Goal: Information Seeking & Learning: Check status

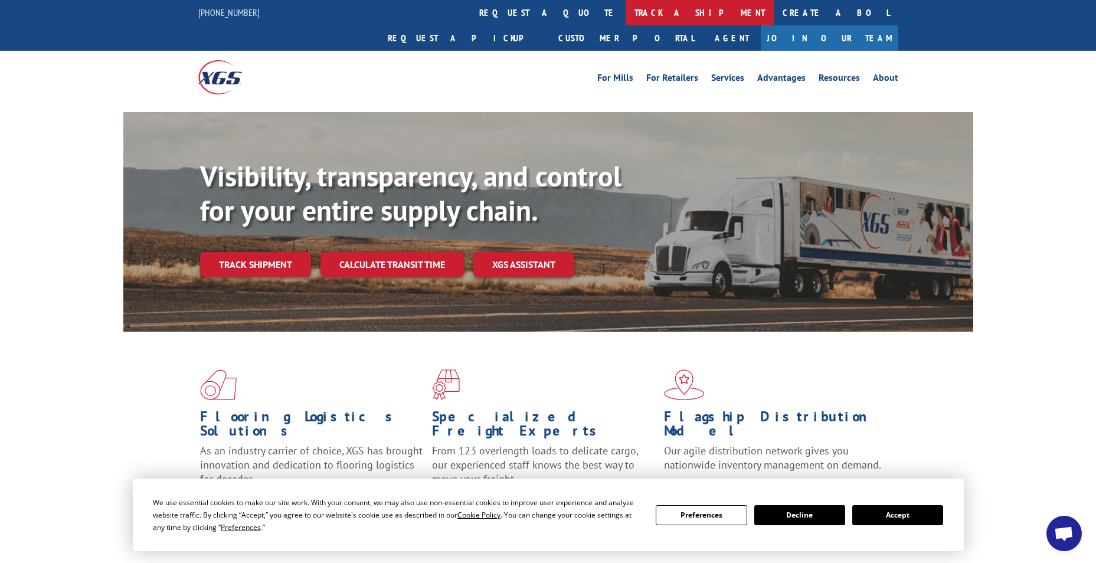
click at [625, 14] on link "track a shipment" at bounding box center [699, 12] width 148 height 25
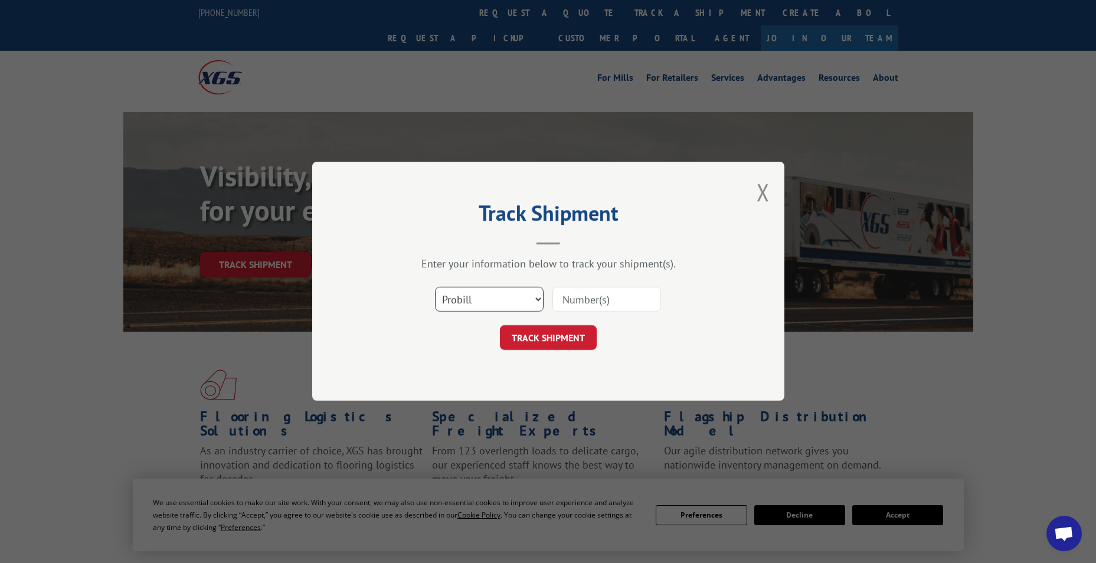
click at [487, 290] on select "Select category... Probill BOL PO" at bounding box center [489, 299] width 109 height 25
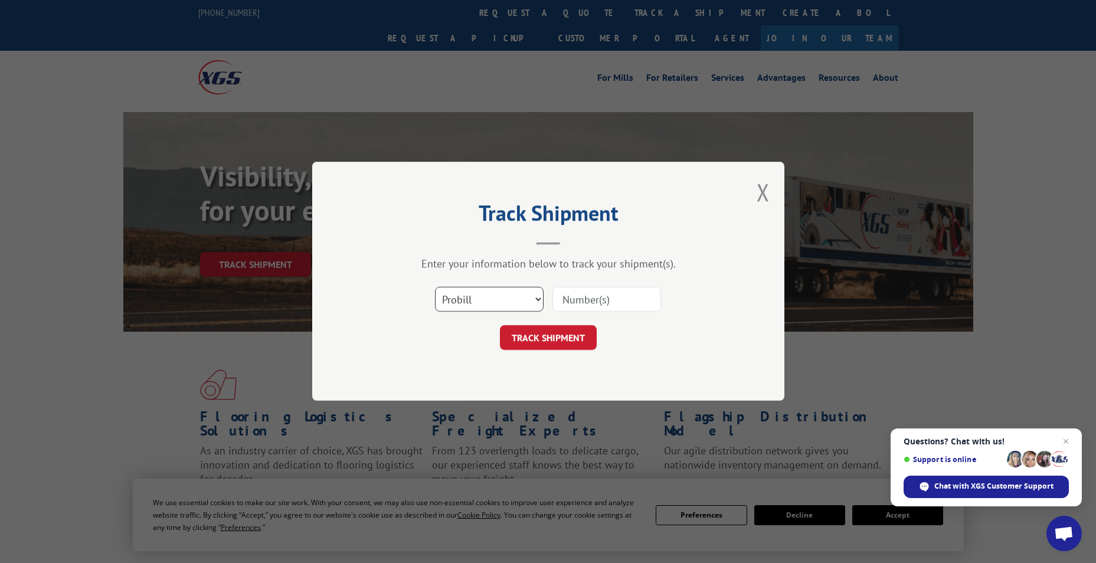
select select "bol"
click at [435, 287] on select "Select category... Probill BOL PO" at bounding box center [489, 299] width 109 height 25
click at [569, 297] on input at bounding box center [606, 299] width 109 height 25
paste input "6027254"
type input "6027254"
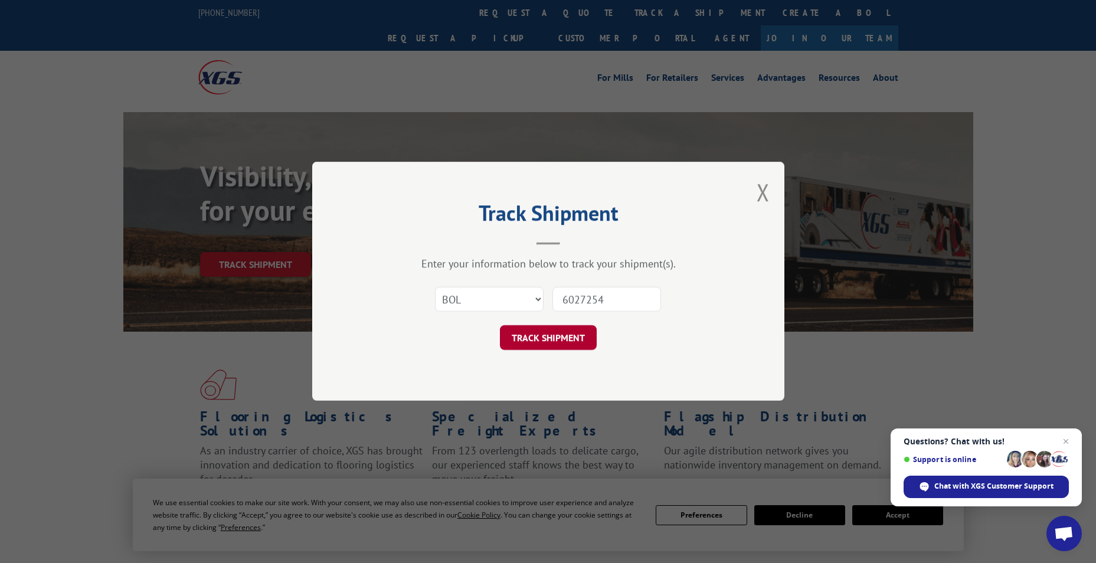
click at [546, 337] on button "TRACK SHIPMENT" at bounding box center [548, 338] width 97 height 25
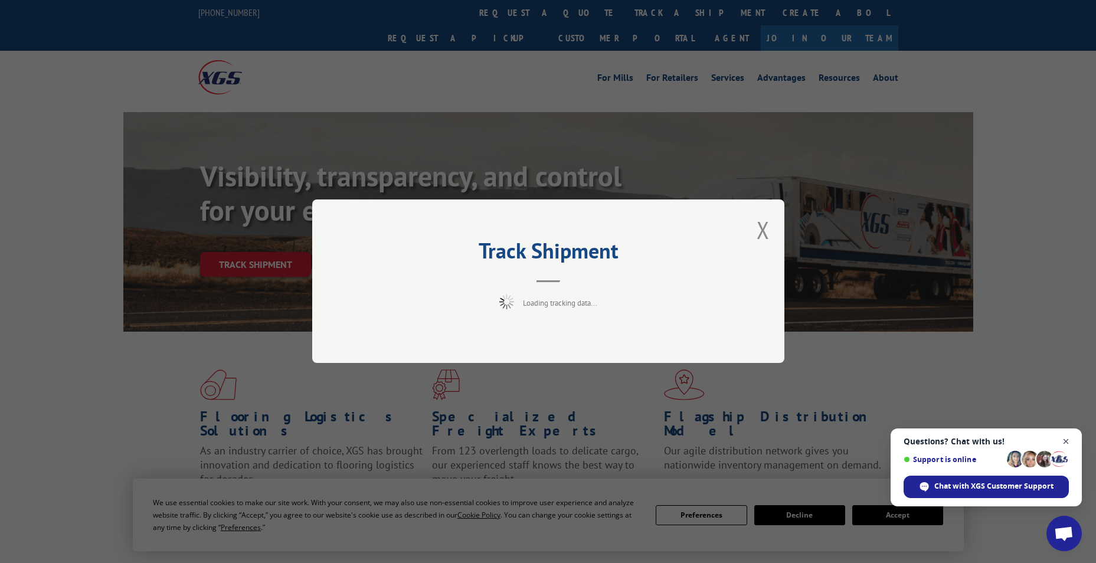
click at [1065, 439] on span "Close chat" at bounding box center [1065, 441] width 15 height 15
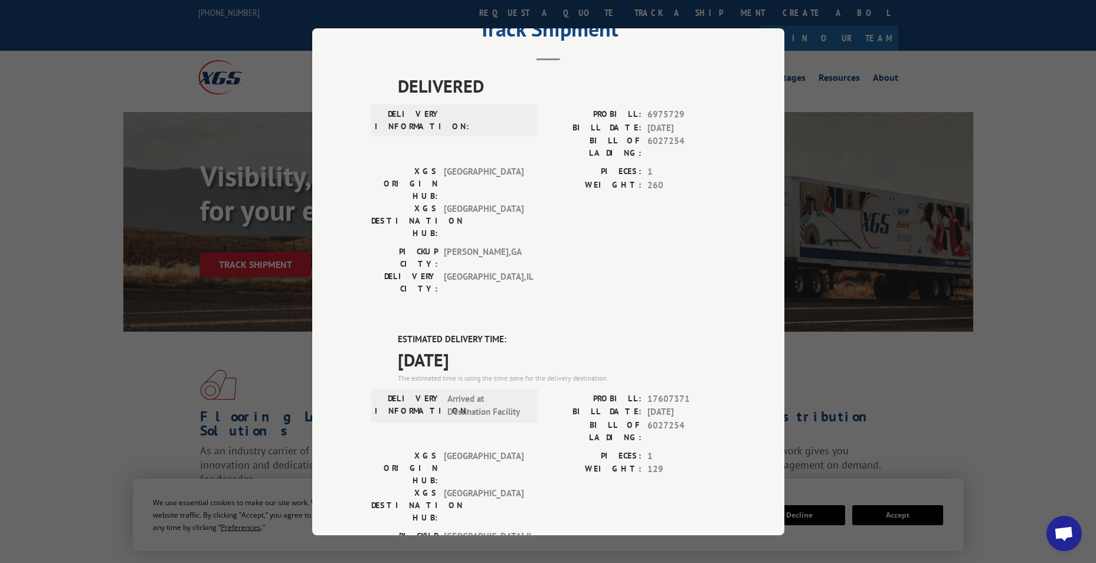
scroll to position [50, 0]
